Goal: Information Seeking & Learning: Learn about a topic

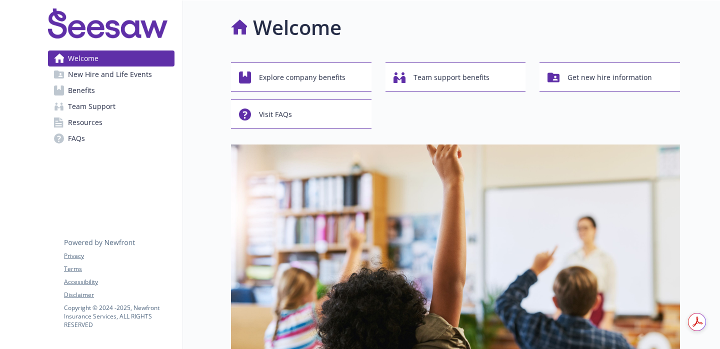
click at [97, 90] on link "Benefits" at bounding box center [111, 90] width 126 height 16
